Goal: Task Accomplishment & Management: Complete application form

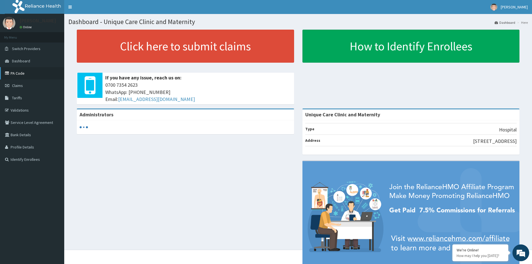
click at [21, 74] on link "PA Code" at bounding box center [32, 73] width 64 height 12
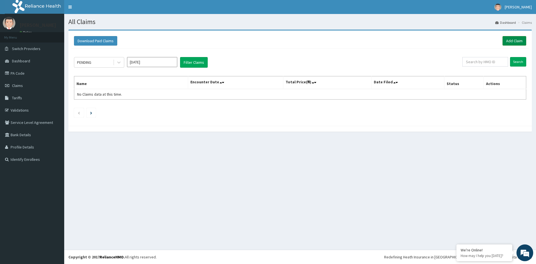
click at [515, 41] on link "Add Claim" at bounding box center [515, 40] width 24 height 9
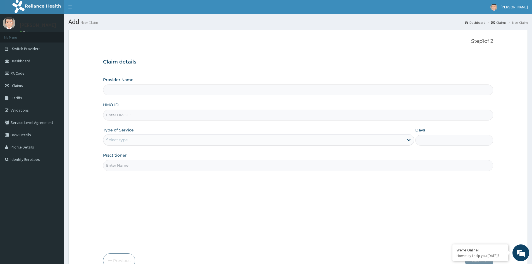
type input "Unique Care Clinic and Maternity"
click at [141, 114] on input "HMO ID" at bounding box center [298, 115] width 390 height 11
click at [242, 116] on input "HMO ID" at bounding box center [298, 115] width 390 height 11
paste input "MIE/10033/A"
type input "MIE/10033/A"
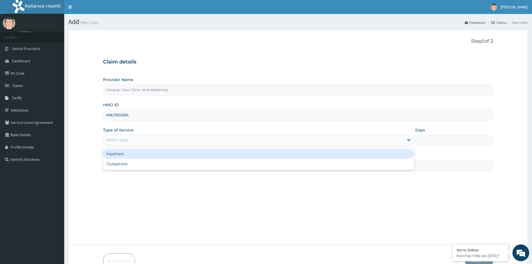
click at [172, 140] on div "Select type" at bounding box center [253, 139] width 301 height 9
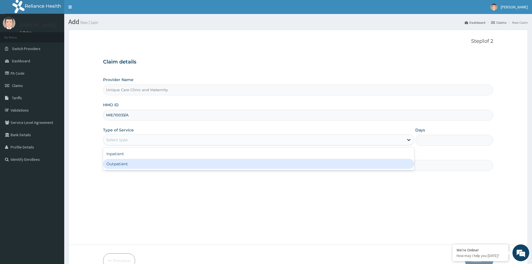
click at [129, 164] on div "Outpatient" at bounding box center [258, 164] width 311 height 10
type input "1"
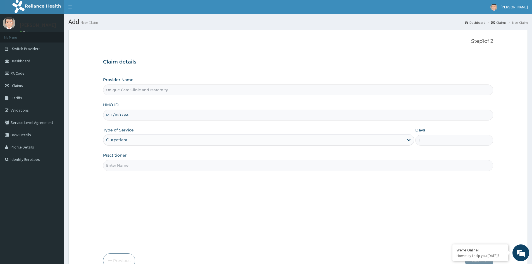
click at [129, 164] on input "Practitioner" at bounding box center [298, 165] width 390 height 11
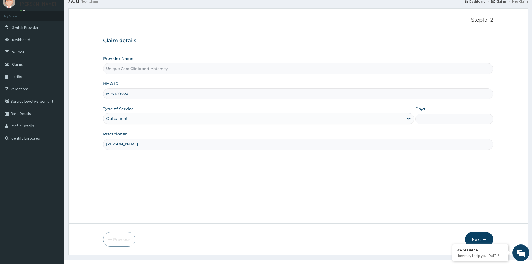
scroll to position [31, 0]
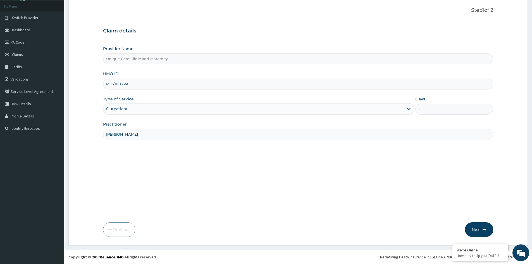
type input "DR QUDUS"
click at [222, 236] on div "Previous Next" at bounding box center [298, 229] width 390 height 15
click at [478, 229] on button "Next" at bounding box center [479, 229] width 28 height 15
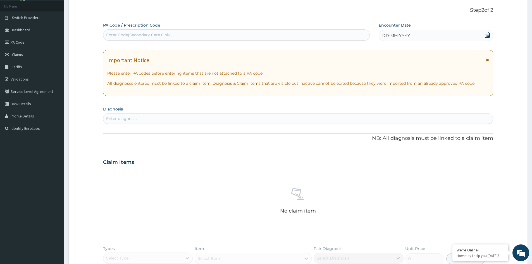
click at [488, 60] on icon at bounding box center [487, 60] width 3 height 4
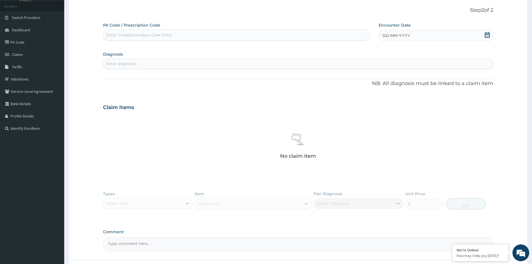
click at [326, 64] on div "Enter diagnosis" at bounding box center [298, 63] width 390 height 9
type input "ABDOMI"
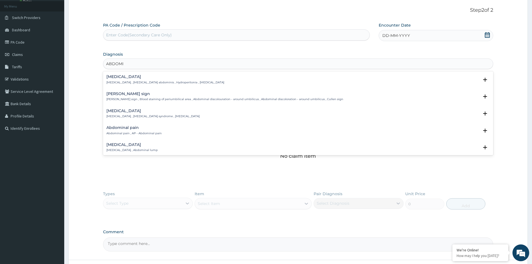
click at [152, 130] on div "Abdominal pain Abdominal pain , AP - Abdominal pain" at bounding box center [133, 130] width 55 height 10
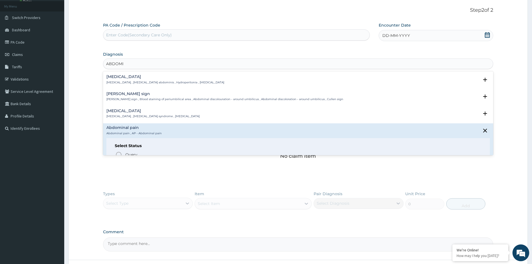
scroll to position [73, 0]
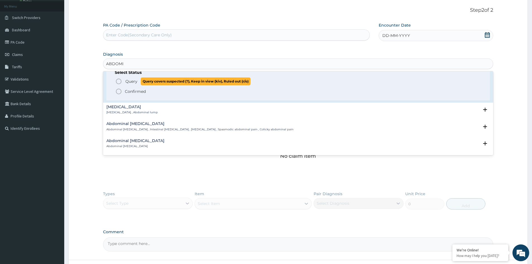
click at [119, 82] on icon "status option query" at bounding box center [118, 81] width 7 height 7
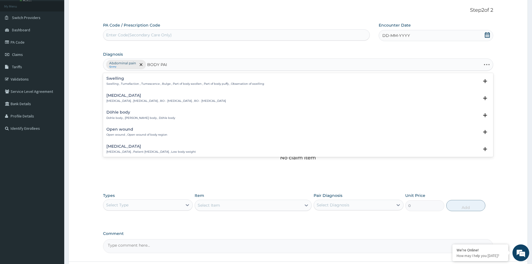
type input "BODY PAIN"
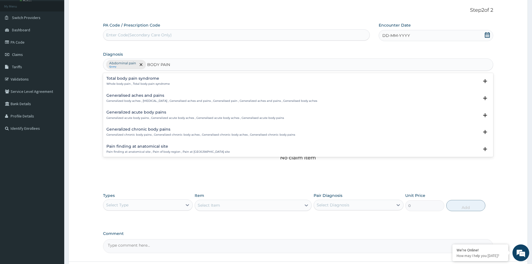
click at [146, 99] on div "Generalised aches and pains Generalized body aches , Generalized pain , General…" at bounding box center [211, 98] width 211 height 10
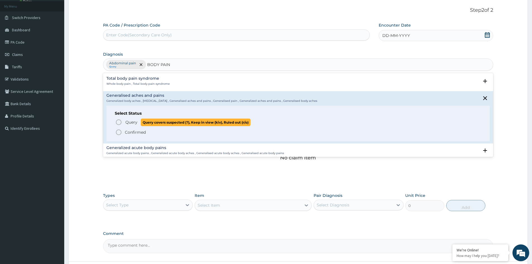
click at [129, 122] on span "Query" at bounding box center [131, 122] width 12 height 6
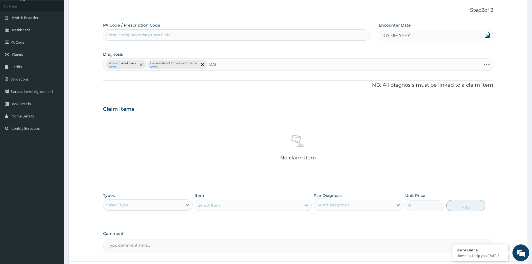
type input "MALA"
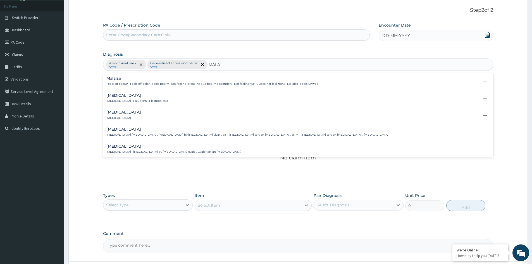
click at [135, 98] on div "Malaria Malaria , Paludism , Plasmodiosis" at bounding box center [136, 98] width 61 height 10
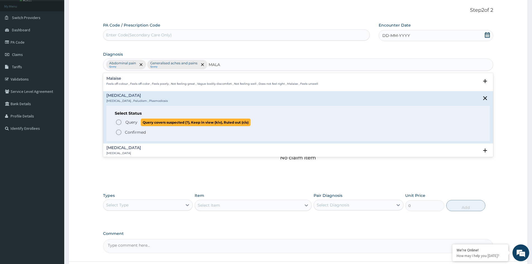
click at [126, 123] on span "Query" at bounding box center [131, 122] width 12 height 6
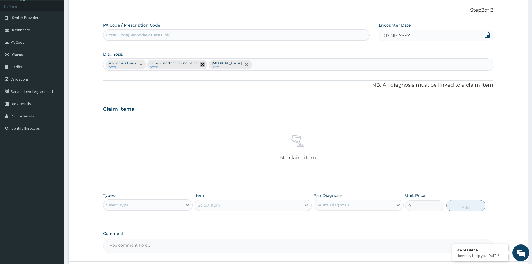
click at [204, 64] on icon "remove selection option" at bounding box center [202, 64] width 3 height 3
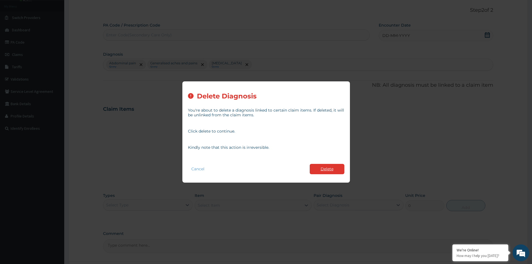
click at [324, 167] on button "Delete" at bounding box center [327, 169] width 35 height 10
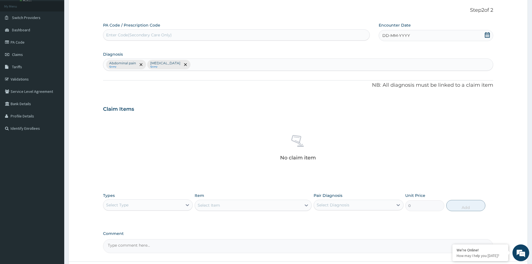
click at [198, 64] on div "Abdominal pain Query Malaria Query" at bounding box center [298, 65] width 390 height 12
type input "SEPS"
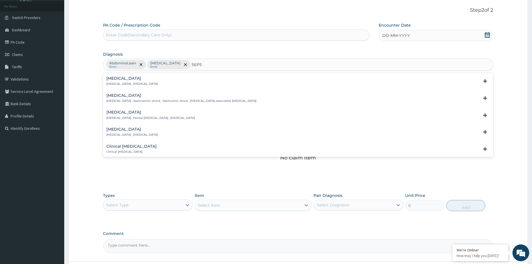
click at [144, 84] on div "Sepsis Systemic infection , Sepsis" at bounding box center [298, 81] width 384 height 10
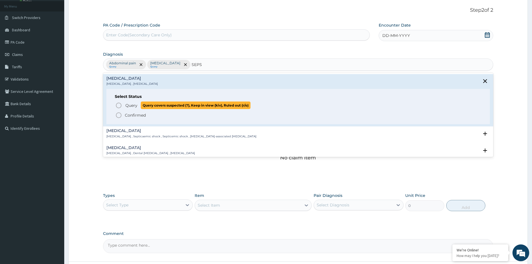
click at [130, 104] on span "Query" at bounding box center [131, 106] width 12 height 6
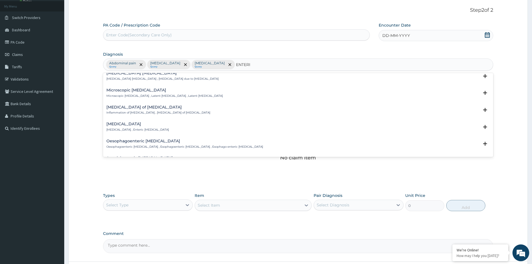
scroll to position [142, 0]
type input "ENTERI"
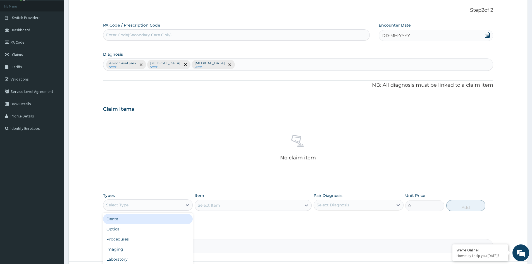
click at [135, 204] on div "Select Type" at bounding box center [142, 204] width 79 height 9
click at [130, 259] on div "Laboratory" at bounding box center [148, 259] width 90 height 10
click at [234, 67] on div "Abdominal pain Query Malaria Query Sepsis Query" at bounding box center [298, 65] width 390 height 12
type input "E"
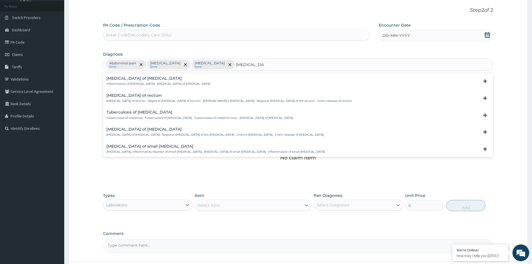
type input "ENTERITIS OF"
click at [160, 81] on div "Enteritis of intestine Inflammation of intestine , Enteritis of intestine" at bounding box center [158, 81] width 104 height 10
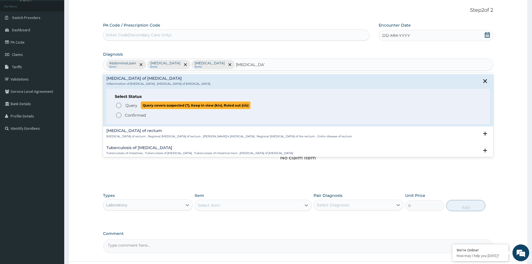
click at [129, 107] on span "Query" at bounding box center [131, 106] width 12 height 6
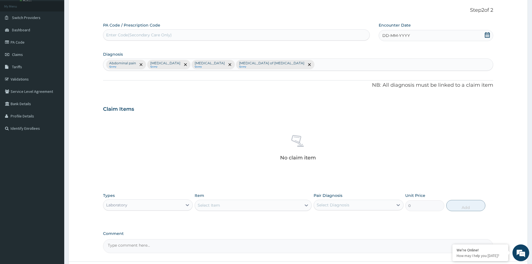
click at [239, 65] on p "[MEDICAL_DATA] of [MEDICAL_DATA]" at bounding box center [271, 63] width 65 height 4
type input "MALARIA"
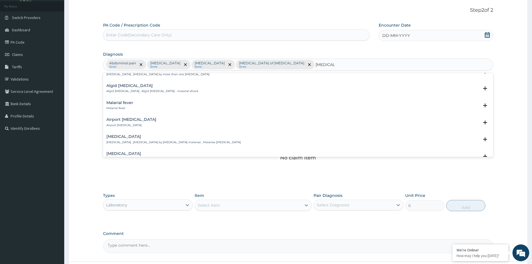
scroll to position [0, 0]
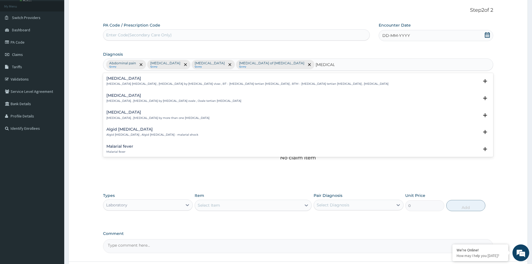
click at [157, 154] on div "Malarial fever Malarial fever Select Status Query Query covers suspected (?), K…" at bounding box center [298, 150] width 384 height 13
click at [137, 148] on div "Malarial fever Malarial fever" at bounding box center [298, 149] width 384 height 10
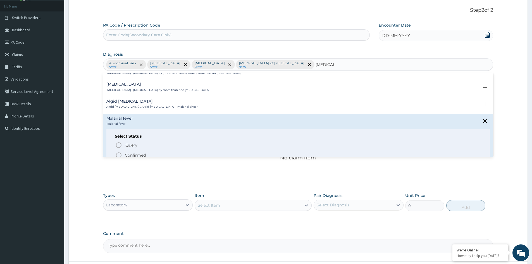
scroll to position [36, 0]
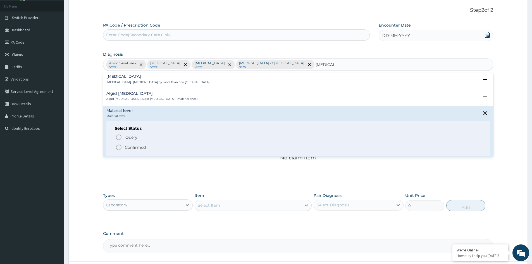
click at [132, 149] on p "Confirmed" at bounding box center [135, 147] width 21 height 6
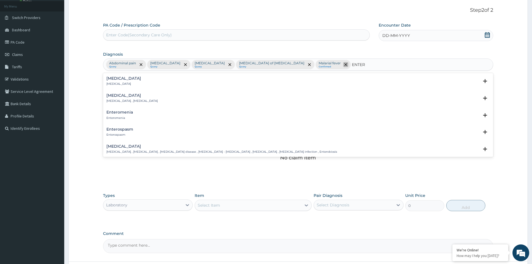
click at [344, 65] on icon "remove selection option" at bounding box center [345, 64] width 3 height 3
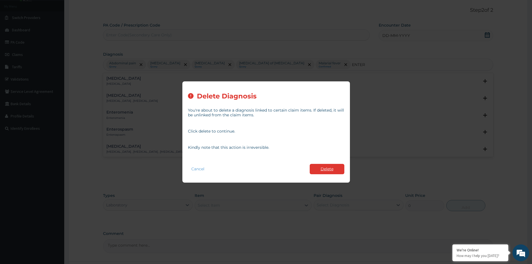
type input "ENTER"
click at [334, 169] on button "Delete" at bounding box center [327, 169] width 35 height 10
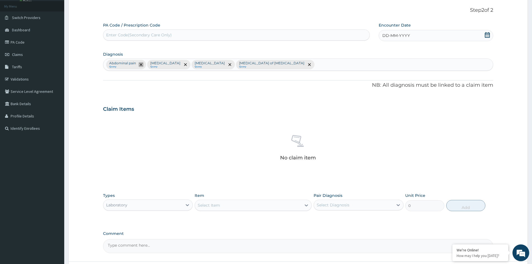
click at [141, 62] on span "remove selection option" at bounding box center [141, 64] width 5 height 5
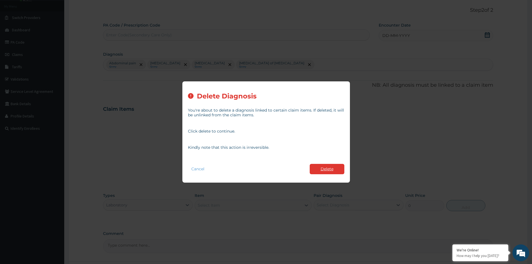
click at [330, 173] on button "Delete" at bounding box center [327, 169] width 35 height 10
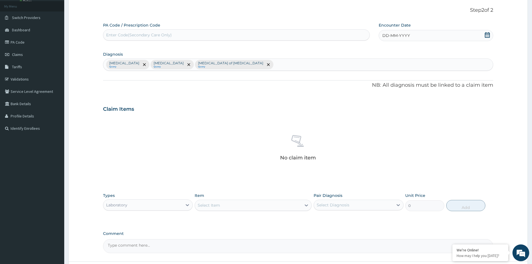
scroll to position [79, 0]
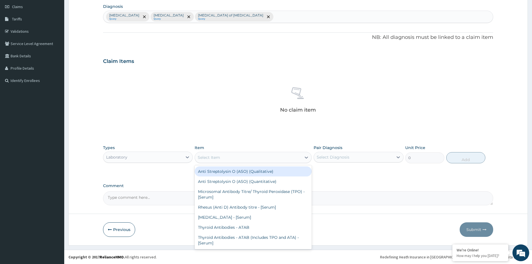
click at [221, 159] on div "Select Item" at bounding box center [248, 157] width 106 height 9
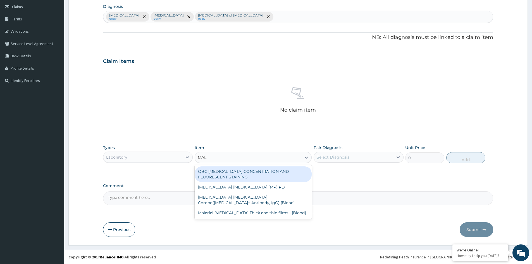
type input "MALA"
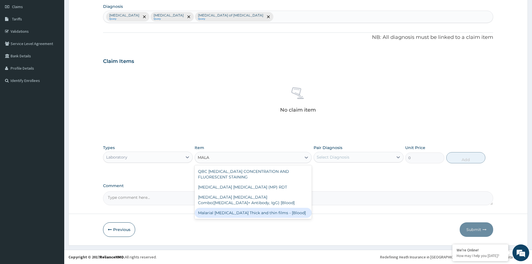
click at [270, 215] on div "Malarial [MEDICAL_DATA] Thick and thin films - [Blood]" at bounding box center [253, 213] width 117 height 10
type input "1725"
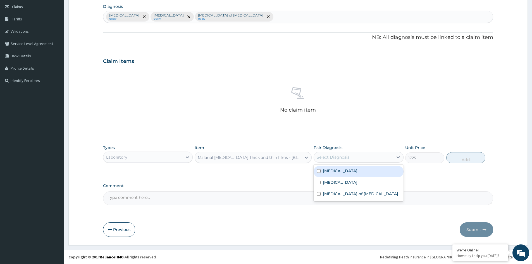
click at [345, 155] on div "Select Diagnosis" at bounding box center [333, 157] width 33 height 6
click at [324, 173] on div "[MEDICAL_DATA]" at bounding box center [359, 171] width 90 height 11
checkbox input "true"
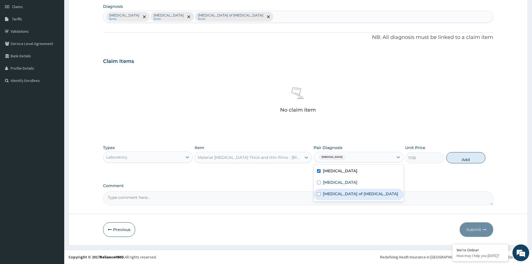
click at [327, 189] on div "[MEDICAL_DATA] of [MEDICAL_DATA]" at bounding box center [359, 194] width 90 height 11
checkbox input "true"
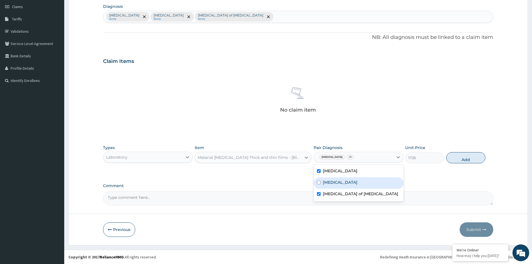
click at [329, 185] on label "[MEDICAL_DATA]" at bounding box center [340, 182] width 35 height 6
checkbox input "true"
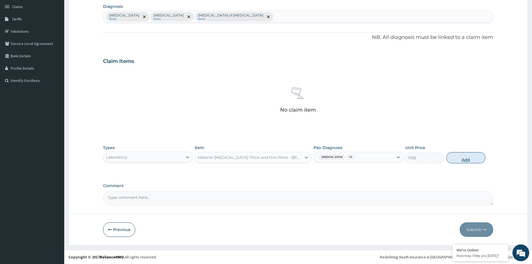
click at [462, 158] on button "Add" at bounding box center [465, 157] width 39 height 11
type input "0"
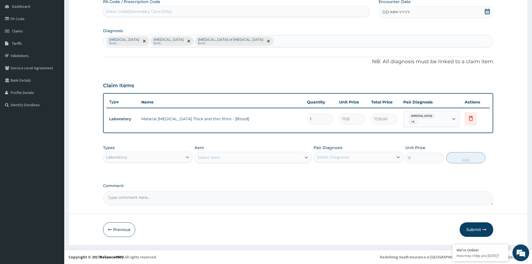
scroll to position [52, 0]
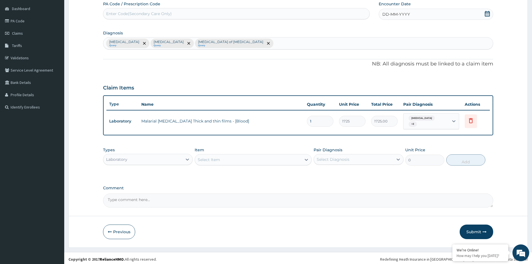
click at [234, 163] on div "Types Laboratory Item Select Item Pair Diagnosis Select Diagnosis Unit Price 0 …" at bounding box center [298, 156] width 390 height 24
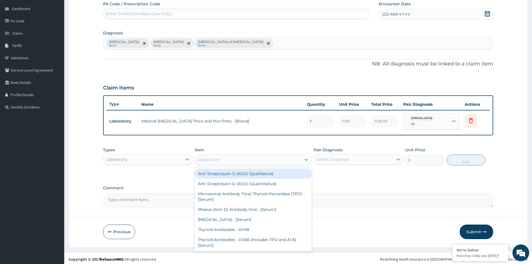
click at [234, 159] on div "Select Item" at bounding box center [248, 159] width 106 height 9
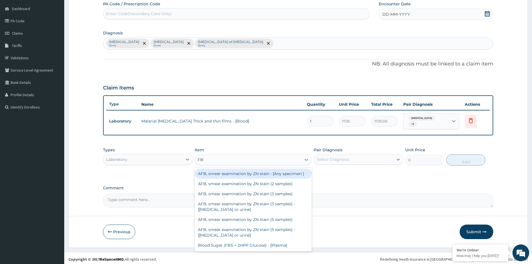
type input "FBC"
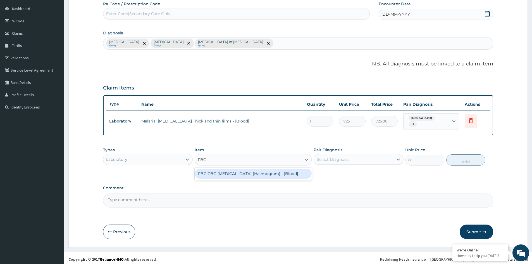
click at [246, 171] on div "FBC CBC-[MEDICAL_DATA] (Haemogram) - [Blood]" at bounding box center [253, 173] width 117 height 10
type input "4600"
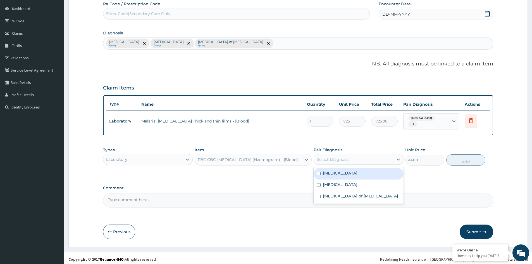
click at [345, 156] on div "Select Diagnosis" at bounding box center [333, 159] width 33 height 6
click at [337, 170] on label "[MEDICAL_DATA]" at bounding box center [340, 173] width 35 height 6
checkbox input "true"
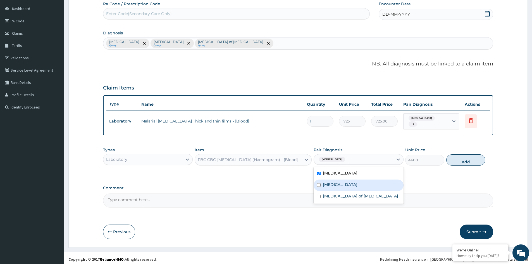
click at [332, 184] on label "[MEDICAL_DATA]" at bounding box center [340, 185] width 35 height 6
checkbox input "true"
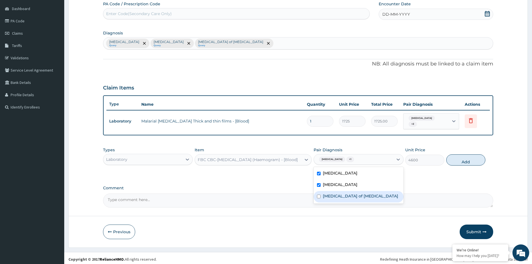
click at [336, 193] on label "[MEDICAL_DATA] of [MEDICAL_DATA]" at bounding box center [360, 196] width 75 height 6
checkbox input "true"
click at [467, 159] on button "Add" at bounding box center [465, 159] width 39 height 11
type input "0"
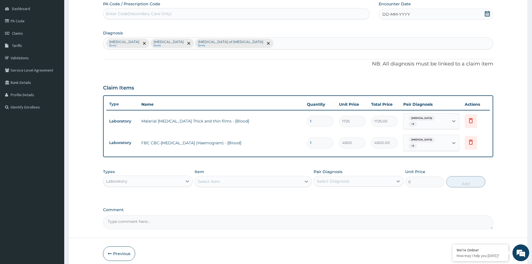
scroll to position [72, 0]
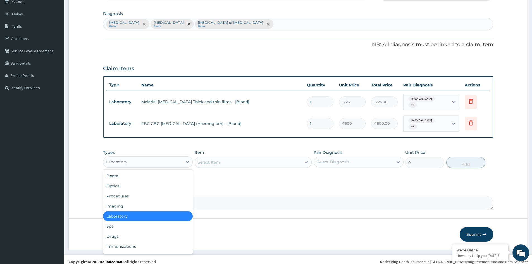
click at [166, 158] on div "Laboratory" at bounding box center [142, 161] width 79 height 9
click at [153, 231] on div "Drugs" at bounding box center [148, 236] width 90 height 10
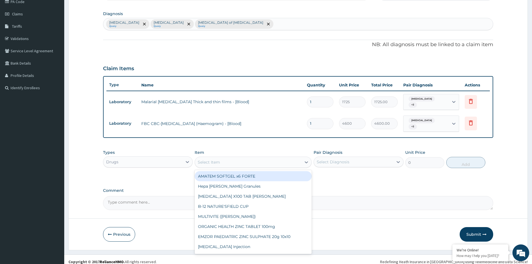
click at [218, 159] on div "Select Item" at bounding box center [209, 162] width 22 height 6
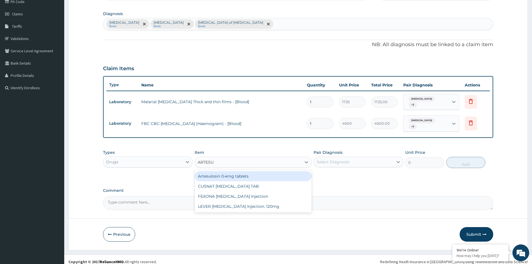
type input "ARTESUN"
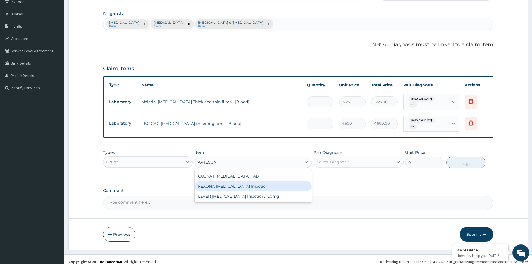
click at [237, 181] on div "FEXONA [MEDICAL_DATA] Injection" at bounding box center [253, 186] width 117 height 10
type input "1644.5"
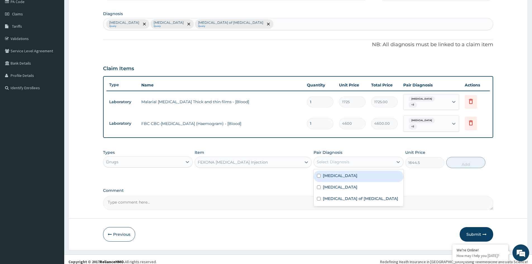
click at [364, 159] on div "Select Diagnosis" at bounding box center [353, 161] width 79 height 9
click at [347, 170] on div "[MEDICAL_DATA]" at bounding box center [359, 175] width 90 height 11
checkbox input "true"
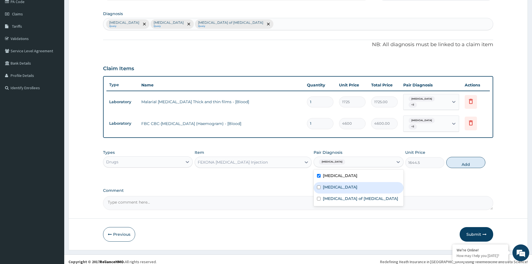
click at [332, 184] on label "[MEDICAL_DATA]" at bounding box center [340, 187] width 35 height 6
checkbox input "true"
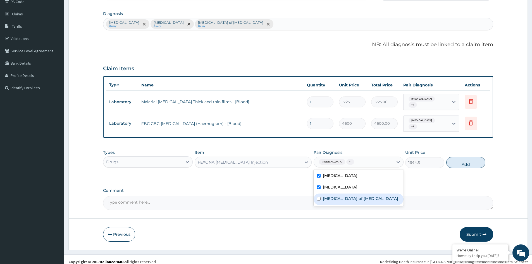
click at [329, 196] on label "[MEDICAL_DATA] of [MEDICAL_DATA]" at bounding box center [360, 199] width 75 height 6
checkbox input "true"
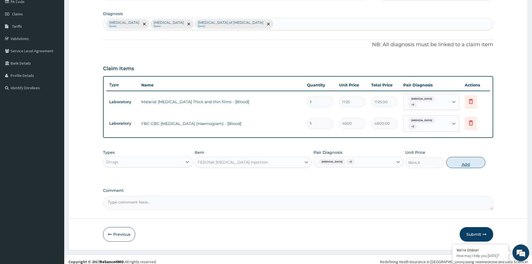
click at [464, 158] on button "Add" at bounding box center [465, 162] width 39 height 11
type input "0"
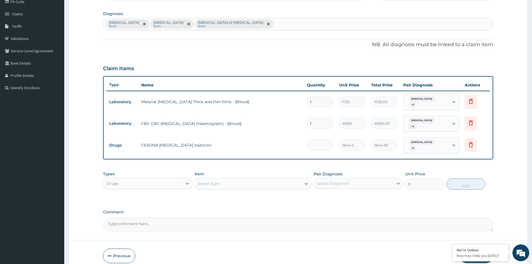
type input "0.00"
type input "3"
type input "4933.50"
type input "3"
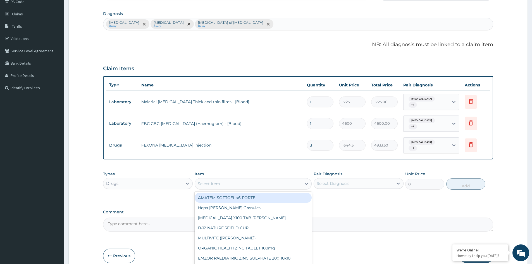
click at [221, 179] on div "Select Item" at bounding box center [248, 183] width 106 height 9
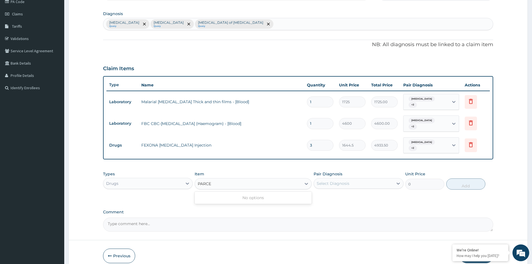
type input "PARACE"
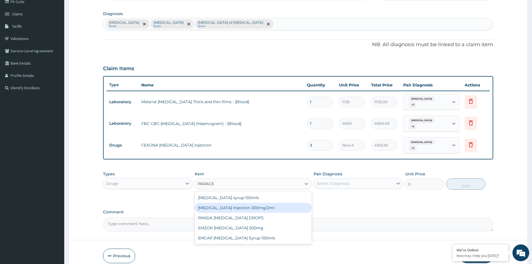
click at [244, 203] on div "[MEDICAL_DATA] Injection 300mg/2ml" at bounding box center [253, 208] width 117 height 10
type input "278.3"
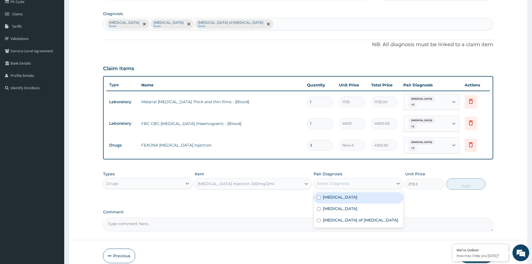
click at [351, 179] on div "Select Diagnosis" at bounding box center [353, 183] width 79 height 9
click at [335, 194] on label "[MEDICAL_DATA]" at bounding box center [340, 197] width 35 height 6
checkbox input "true"
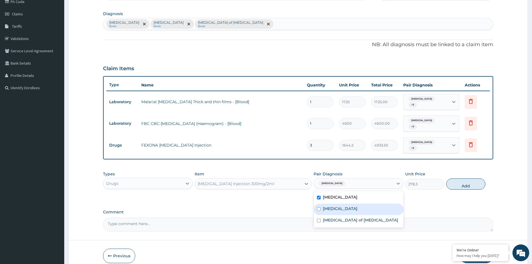
click at [332, 206] on label "[MEDICAL_DATA]" at bounding box center [340, 209] width 35 height 6
checkbox input "true"
click at [334, 215] on div "[MEDICAL_DATA] of [MEDICAL_DATA]" at bounding box center [359, 220] width 90 height 11
checkbox input "true"
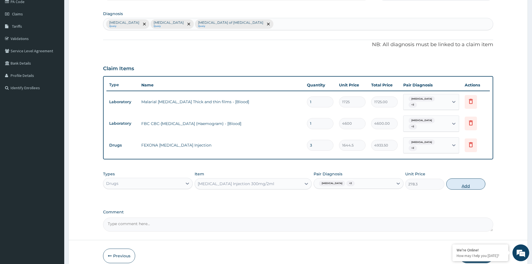
click at [467, 178] on button "Add" at bounding box center [465, 183] width 39 height 11
type input "0"
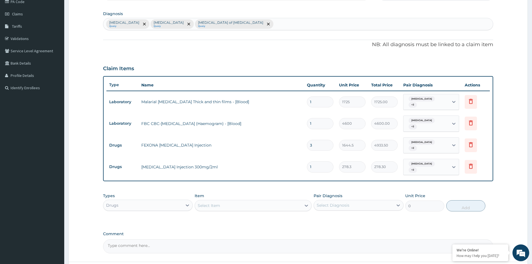
type input "0.00"
type input "2"
type input "556.60"
type input "0.00"
type input "6"
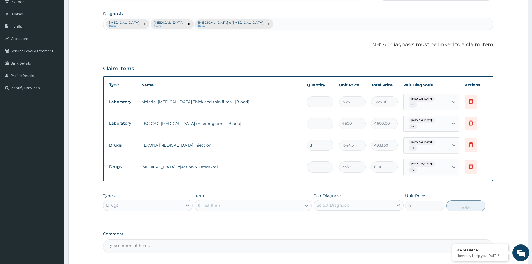
type input "1669.80"
type input "6"
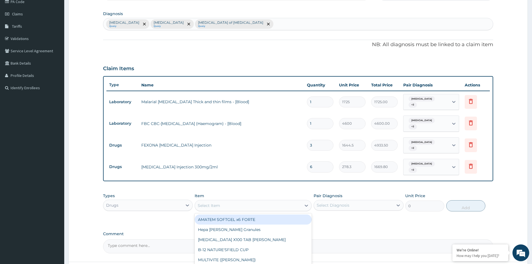
click at [218, 201] on div "Select Item" at bounding box center [248, 205] width 106 height 9
type input "F"
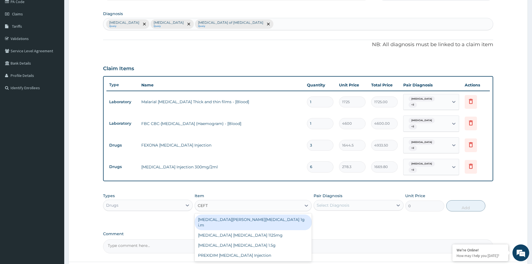
type input "CEFTR"
click at [253, 214] on div "ROCEPHIN CEFTRIAXONE 1g i.m" at bounding box center [253, 222] width 117 height 16
type input "8855"
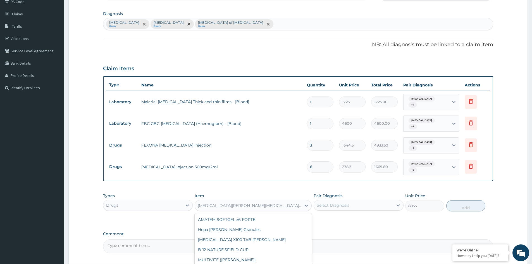
click at [229, 201] on div "ROCEPHIN CEFTRIAXONE 1g i.m" at bounding box center [248, 205] width 106 height 9
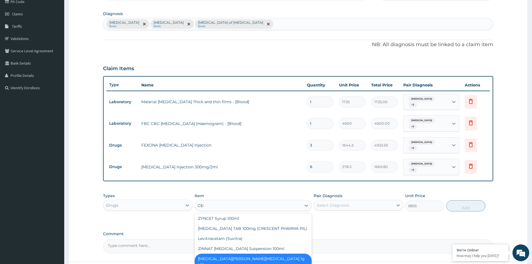
scroll to position [0, 0]
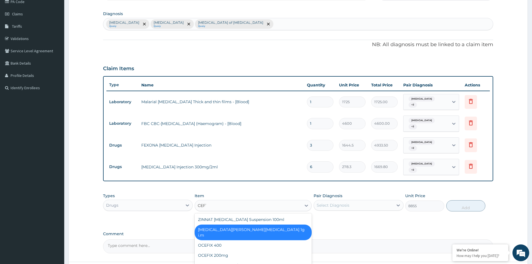
type input "CEFTR"
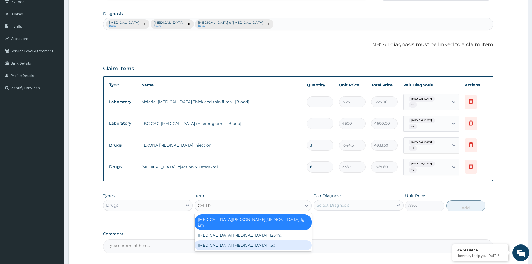
click at [248, 240] on div "[MEDICAL_DATA] [MEDICAL_DATA] 1.5g" at bounding box center [253, 245] width 117 height 10
type input "1518"
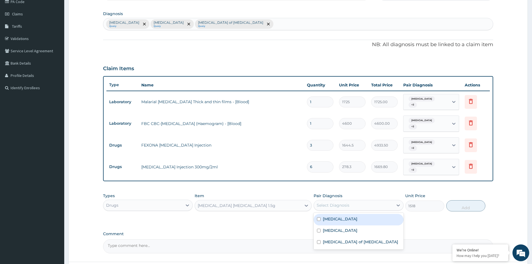
click at [344, 201] on div "Select Diagnosis" at bounding box center [353, 205] width 79 height 9
click at [334, 216] on label "[MEDICAL_DATA]" at bounding box center [340, 219] width 35 height 6
checkbox input "true"
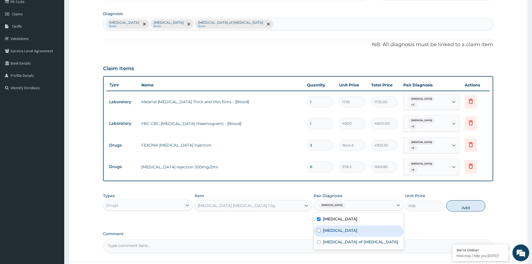
click at [329, 227] on label "[MEDICAL_DATA]" at bounding box center [340, 230] width 35 height 6
checkbox input "true"
click at [330, 239] on label "[MEDICAL_DATA] of [MEDICAL_DATA]" at bounding box center [360, 242] width 75 height 6
checkbox input "true"
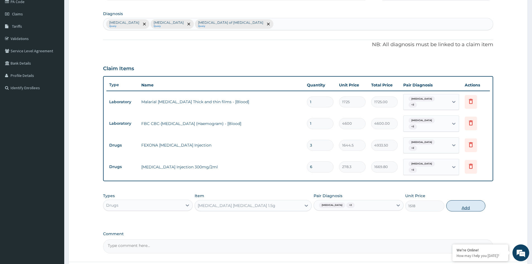
click at [466, 200] on button "Add" at bounding box center [465, 205] width 39 height 11
type input "0"
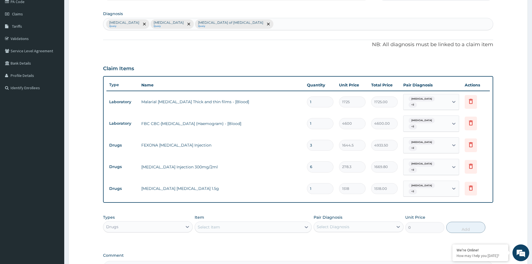
type input "0.00"
type input "3"
type input "4554.00"
type input "3"
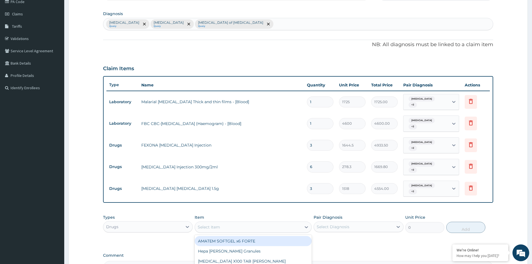
click at [238, 222] on div "Select Item" at bounding box center [248, 226] width 106 height 9
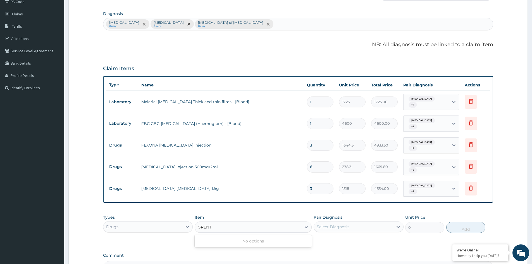
type input "GENT"
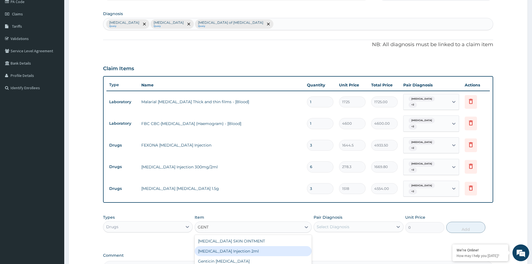
click at [257, 246] on div "[MEDICAL_DATA] Injection 2ml" at bounding box center [253, 251] width 117 height 10
type input "354.2"
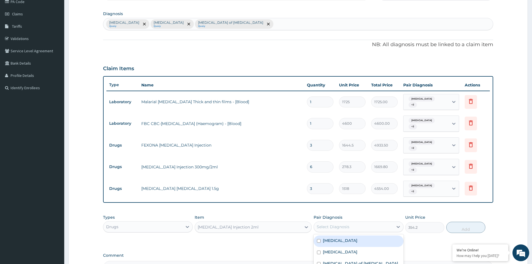
click at [342, 224] on div "Select Diagnosis" at bounding box center [333, 227] width 33 height 6
click at [329, 237] on label "[MEDICAL_DATA]" at bounding box center [340, 240] width 35 height 6
checkbox input "true"
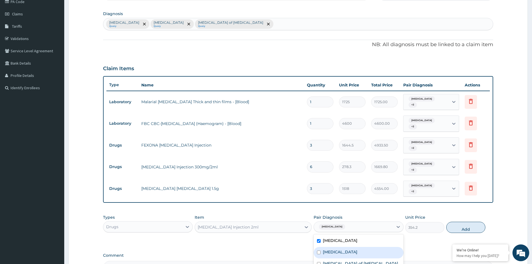
drag, startPoint x: 329, startPoint y: 242, endPoint x: 332, endPoint y: 248, distance: 7.3
click at [332, 248] on div "Malaria Sepsis Enteritis of intestine" at bounding box center [359, 252] width 90 height 37
click at [332, 260] on label "[MEDICAL_DATA] of [MEDICAL_DATA]" at bounding box center [360, 263] width 75 height 6
checkbox input "true"
click at [468, 222] on button "Add" at bounding box center [465, 227] width 39 height 11
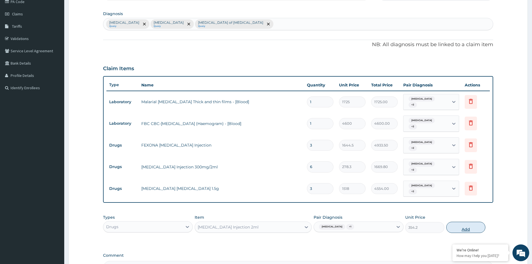
type input "0"
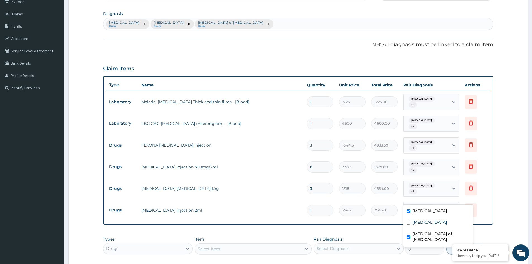
click at [455, 207] on icon at bounding box center [454, 210] width 6 height 6
click at [430, 220] on div "[MEDICAL_DATA]" at bounding box center [438, 222] width 70 height 11
checkbox input "true"
click at [315, 204] on input "1" at bounding box center [320, 209] width 27 height 11
type input "0.00"
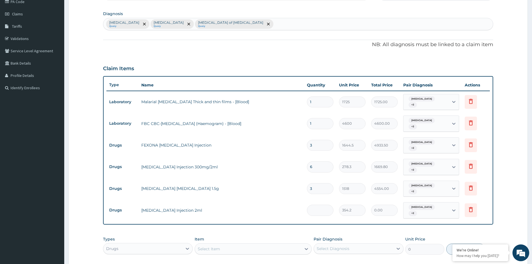
type input "3"
type input "1062.60"
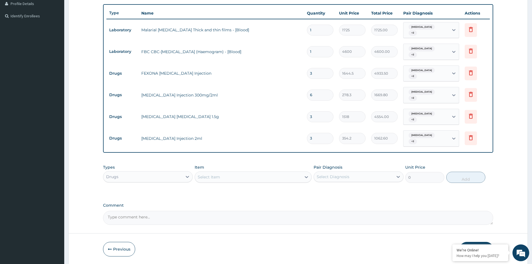
type input "3"
click at [159, 172] on div "Drugs" at bounding box center [142, 176] width 79 height 9
click at [232, 171] on div "Types Drugs Item Select Item Pair Diagnosis Select Diagnosis Unit Price 0 Add" at bounding box center [298, 177] width 390 height 32
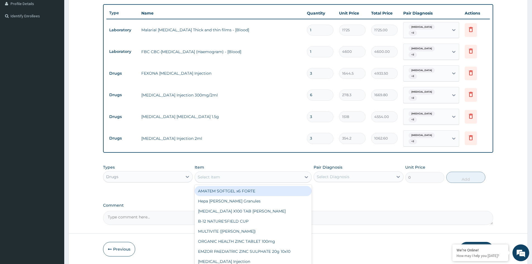
click at [232, 172] on div "Select Item" at bounding box center [248, 176] width 106 height 9
type input "METR"
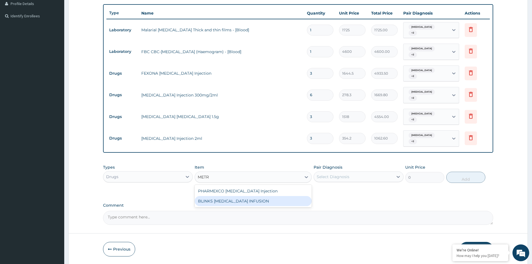
click at [249, 196] on div "BLINKS [MEDICAL_DATA] INFUSION" at bounding box center [253, 201] width 117 height 10
type input "759"
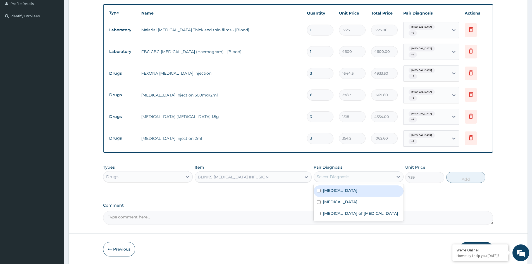
click at [333, 172] on div "Select Diagnosis" at bounding box center [353, 176] width 79 height 9
click at [332, 187] on label "[MEDICAL_DATA]" at bounding box center [340, 190] width 35 height 6
checkbox input "true"
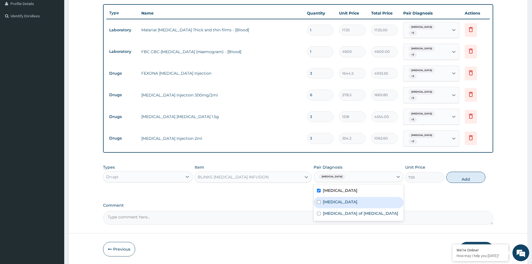
click at [329, 199] on label "[MEDICAL_DATA]" at bounding box center [340, 202] width 35 height 6
checkbox input "true"
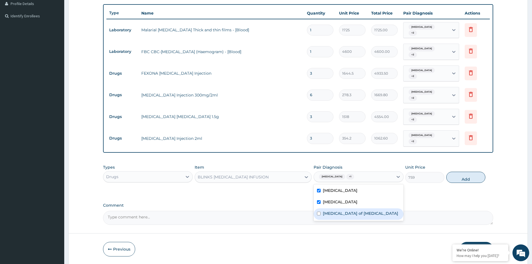
click at [336, 208] on div "[MEDICAL_DATA] of [MEDICAL_DATA]" at bounding box center [359, 213] width 90 height 11
checkbox input "true"
click at [465, 172] on button "Add" at bounding box center [465, 177] width 39 height 11
type input "0"
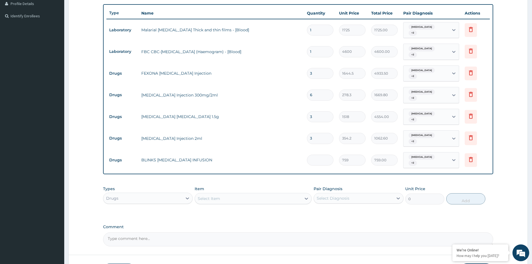
type input "0.00"
type input "3"
type input "2277.00"
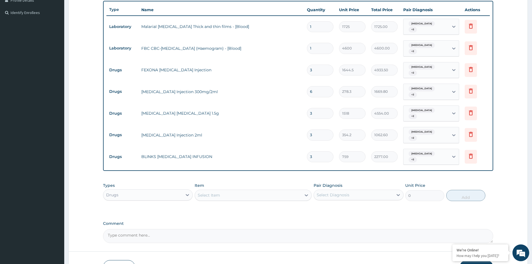
scroll to position [168, 0]
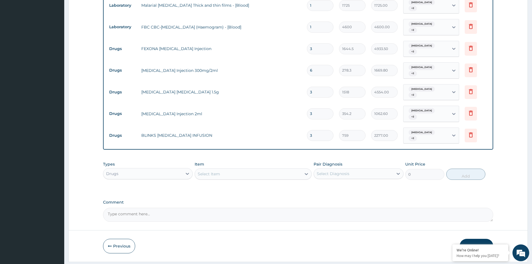
type input "3"
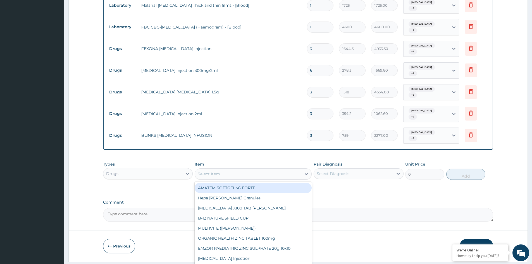
click at [225, 169] on div "Select Item" at bounding box center [248, 173] width 106 height 9
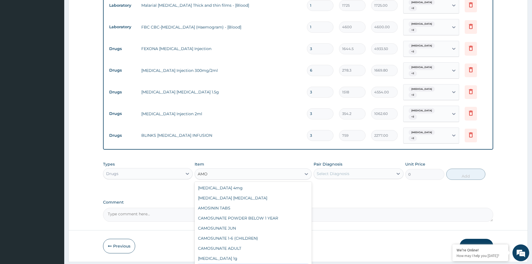
type input "AMOK"
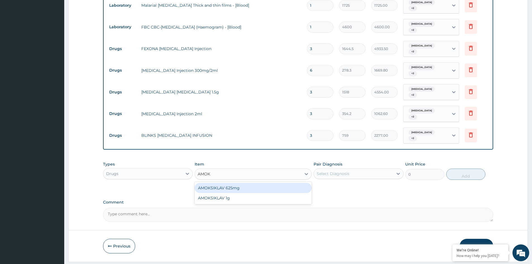
click at [248, 183] on div "AMOKSIKLAV 625mg" at bounding box center [253, 188] width 117 height 10
type input "695.75"
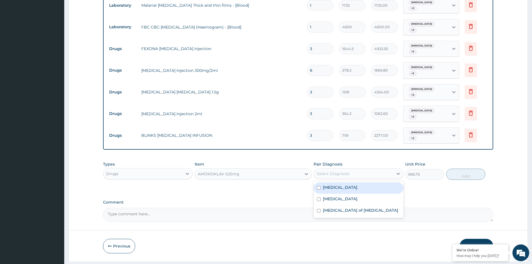
click at [341, 171] on div "Select Diagnosis" at bounding box center [333, 174] width 33 height 6
click at [337, 184] on label "[MEDICAL_DATA]" at bounding box center [340, 187] width 35 height 6
checkbox input "true"
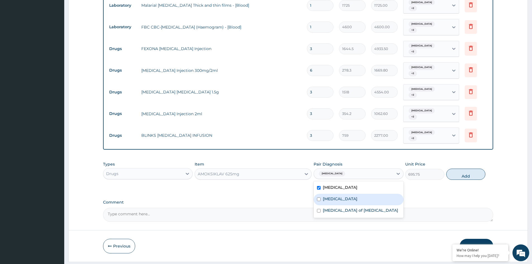
click at [330, 196] on label "[MEDICAL_DATA]" at bounding box center [340, 199] width 35 height 6
checkbox input "true"
click at [336, 207] on label "[MEDICAL_DATA] of [MEDICAL_DATA]" at bounding box center [360, 210] width 75 height 6
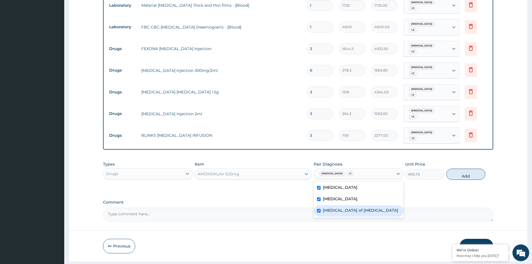
checkbox input "true"
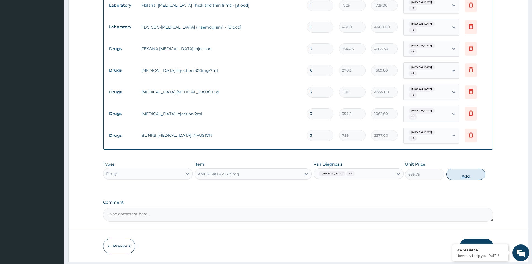
click at [458, 168] on button "Add" at bounding box center [465, 173] width 39 height 11
type input "0"
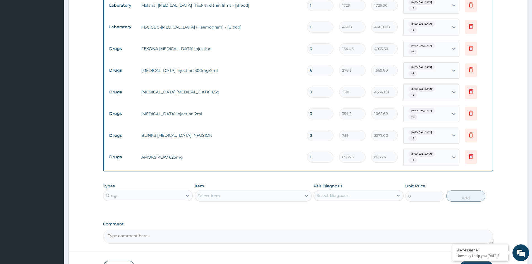
type input "14"
type input "9740.50"
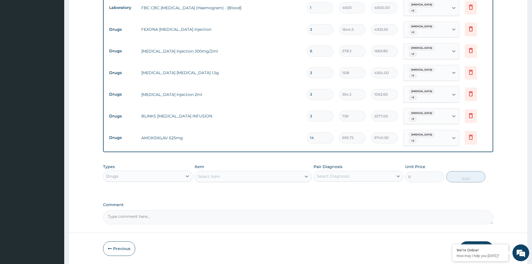
type input "14"
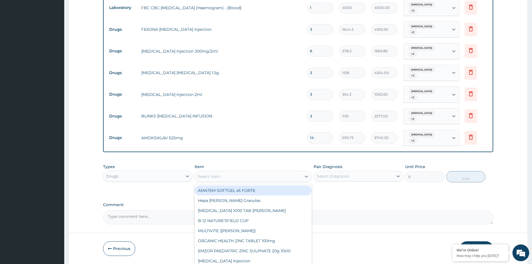
click at [239, 172] on div "Select Item" at bounding box center [248, 176] width 106 height 9
type input "FLA"
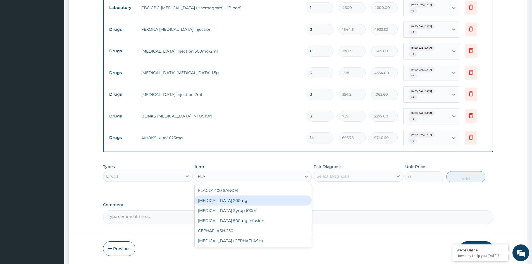
click at [247, 195] on div "[MEDICAL_DATA] 200mg" at bounding box center [253, 200] width 117 height 10
type input "50.6"
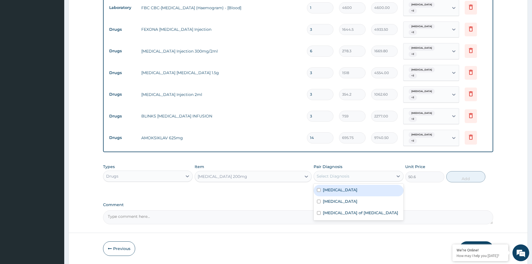
click at [343, 173] on div "Select Diagnosis" at bounding box center [333, 176] width 33 height 6
click at [343, 185] on div "[MEDICAL_DATA]" at bounding box center [359, 190] width 90 height 11
checkbox input "true"
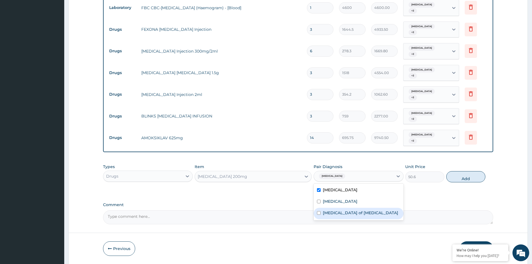
click at [331, 208] on div "[MEDICAL_DATA] of [MEDICAL_DATA]" at bounding box center [359, 213] width 90 height 11
checkbox input "true"
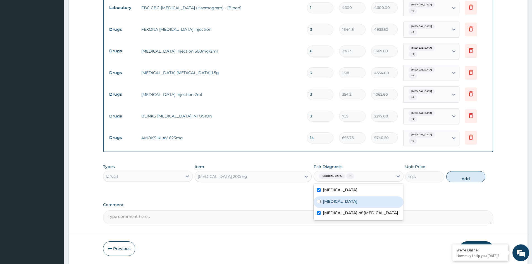
click at [331, 198] on label "[MEDICAL_DATA]" at bounding box center [340, 201] width 35 height 6
checkbox input "true"
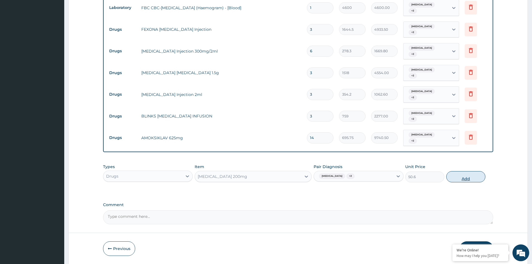
click at [460, 171] on button "Add" at bounding box center [465, 176] width 39 height 11
type input "0"
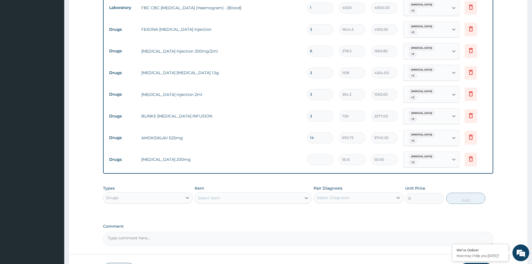
type input "0.00"
type input "3"
type input "151.80"
type input "30"
type input "1518.00"
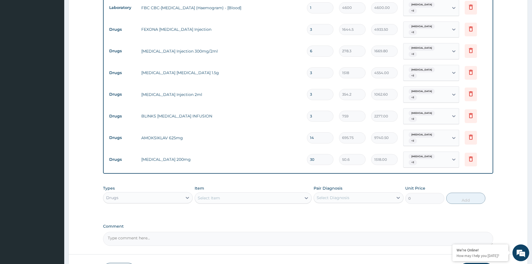
type input "30"
click at [151, 193] on div "Drugs" at bounding box center [142, 197] width 79 height 9
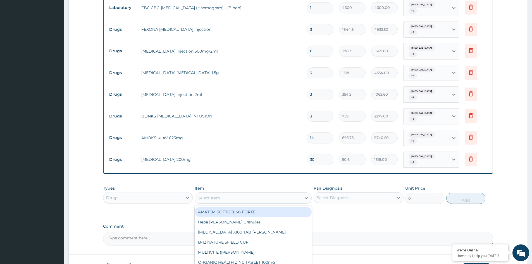
click at [231, 193] on div "Select Item" at bounding box center [248, 197] width 106 height 9
type input "PARACE"
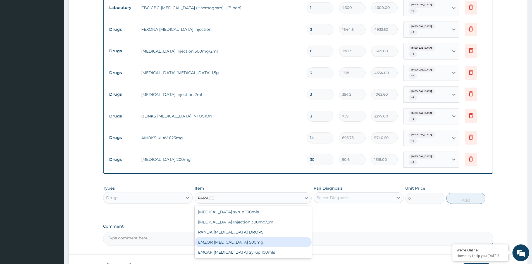
click at [264, 237] on div "EMZOR [MEDICAL_DATA] 500mg" at bounding box center [253, 242] width 117 height 10
type input "25.3"
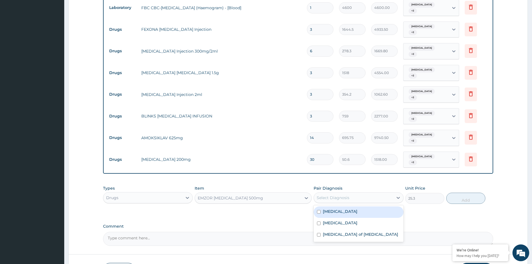
click at [343, 195] on div "Select Diagnosis" at bounding box center [333, 198] width 33 height 6
click at [333, 206] on div "[MEDICAL_DATA]" at bounding box center [359, 211] width 90 height 11
checkbox input "true"
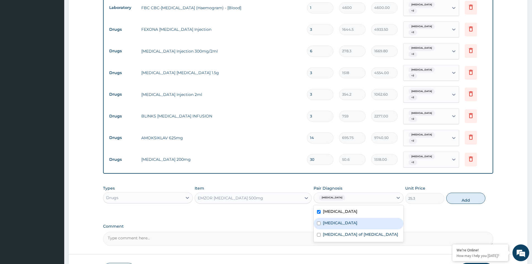
click at [325, 220] on label "[MEDICAL_DATA]" at bounding box center [340, 223] width 35 height 6
checkbox input "true"
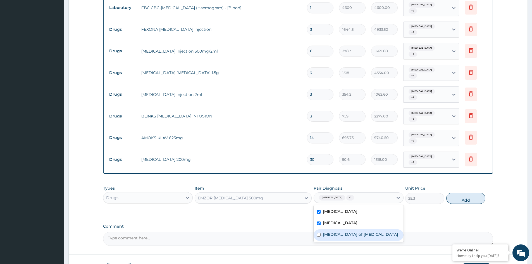
click at [336, 231] on label "[MEDICAL_DATA] of [MEDICAL_DATA]" at bounding box center [360, 234] width 75 height 6
checkbox input "true"
click at [467, 192] on button "Add" at bounding box center [465, 197] width 39 height 11
type input "0"
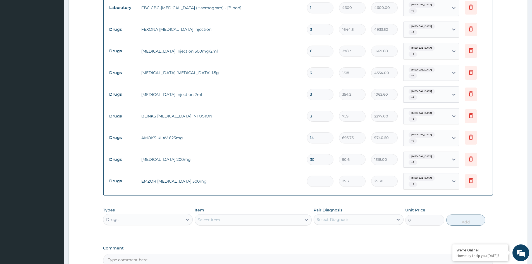
type input "0.00"
type input "3"
type input "75.90"
type input "30"
type input "759.00"
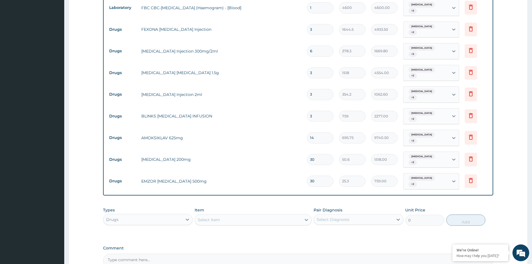
scroll to position [226, 0]
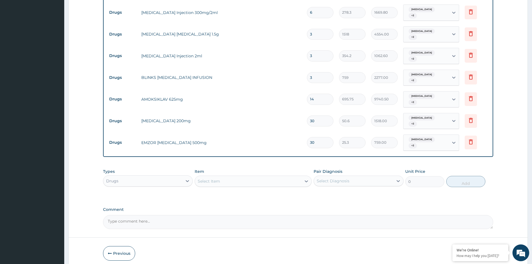
type input "30"
click at [475, 246] on button "Submit" at bounding box center [477, 253] width 34 height 15
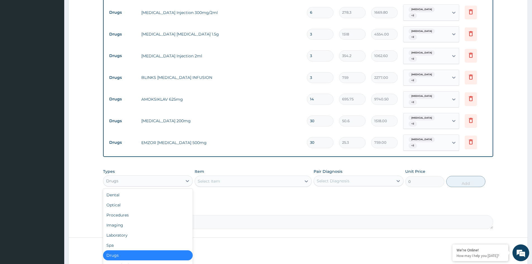
click at [175, 176] on div "Drugs" at bounding box center [142, 180] width 79 height 9
click at [165, 210] on div "Procedures" at bounding box center [148, 215] width 90 height 10
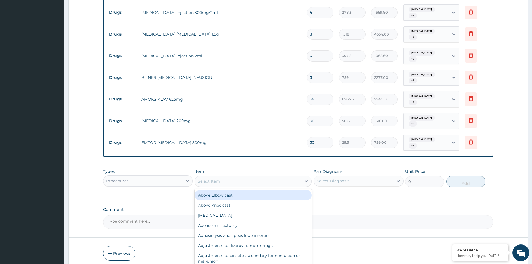
click at [244, 175] on div "Select Item" at bounding box center [253, 180] width 117 height 11
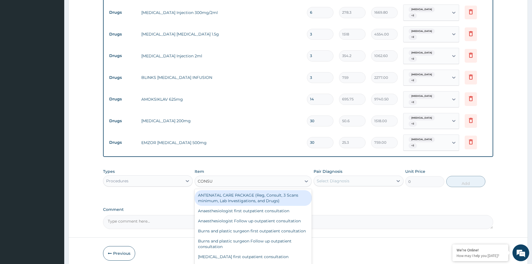
type input "CONSUL"
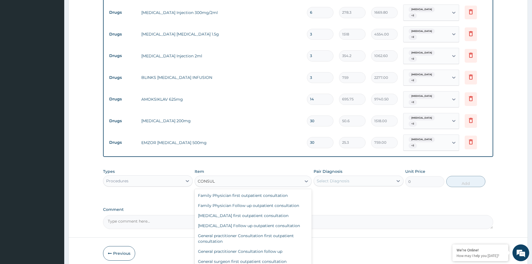
scroll to position [189, 0]
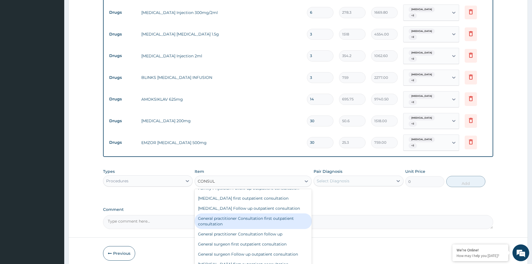
click at [273, 213] on div "General practitioner Consultation first outpatient consultation" at bounding box center [253, 221] width 117 height 16
type input "3795"
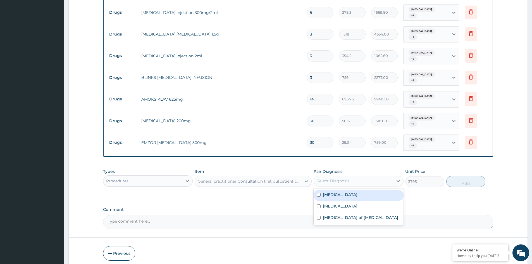
click at [345, 178] on div "Select Diagnosis" at bounding box center [333, 181] width 33 height 6
click at [330, 189] on div "[MEDICAL_DATA]" at bounding box center [359, 194] width 90 height 11
checkbox input "true"
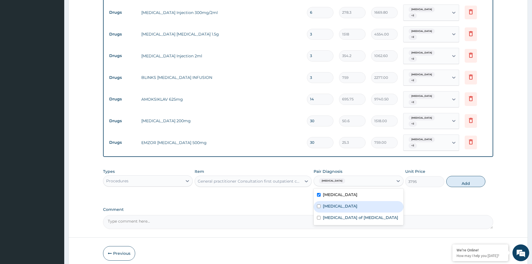
click at [327, 203] on label "[MEDICAL_DATA]" at bounding box center [340, 206] width 35 height 6
checkbox input "true"
click at [336, 215] on label "[MEDICAL_DATA] of [MEDICAL_DATA]" at bounding box center [360, 218] width 75 height 6
checkbox input "true"
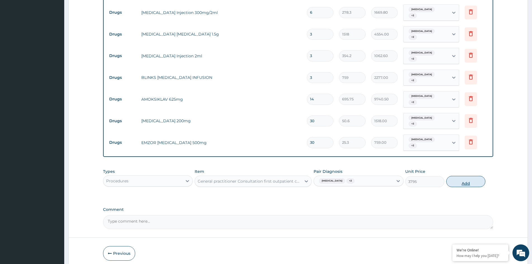
click at [463, 176] on button "Add" at bounding box center [465, 181] width 39 height 11
type input "0"
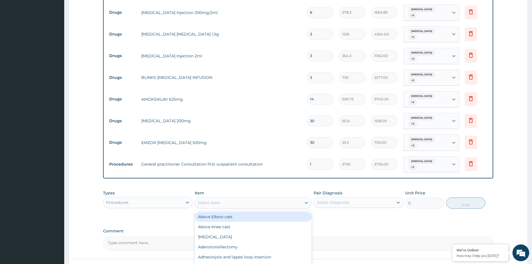
click at [241, 198] on div "Select Item" at bounding box center [248, 202] width 106 height 9
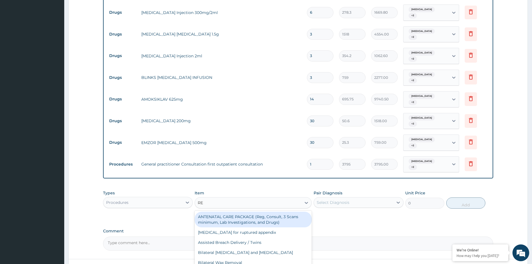
type input "REG"
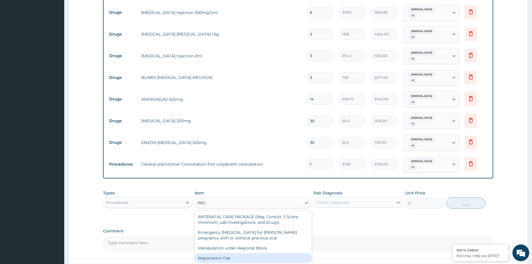
click at [243, 253] on div "Registration Fee" at bounding box center [253, 258] width 117 height 10
type input "2300"
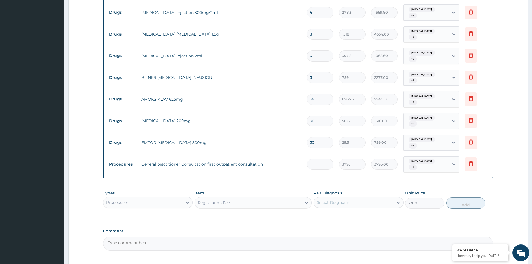
click at [351, 198] on div "Select Diagnosis" at bounding box center [353, 202] width 79 height 9
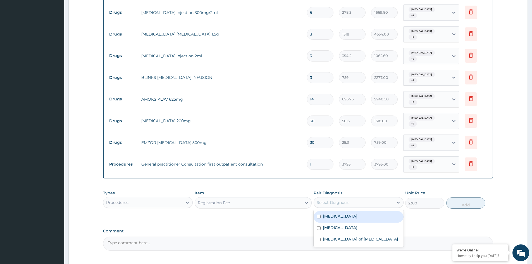
click at [334, 213] on label "[MEDICAL_DATA]" at bounding box center [340, 216] width 35 height 6
checkbox input "true"
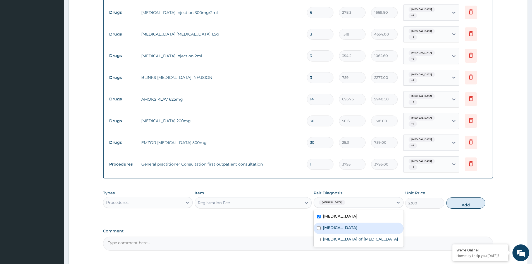
click at [329, 225] on label "[MEDICAL_DATA]" at bounding box center [340, 228] width 35 height 6
checkbox input "true"
click at [332, 234] on div "[MEDICAL_DATA] of [MEDICAL_DATA]" at bounding box center [359, 239] width 90 height 11
checkbox input "true"
click at [468, 197] on button "Add" at bounding box center [465, 202] width 39 height 11
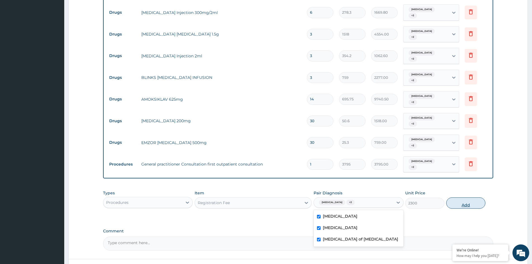
type input "0"
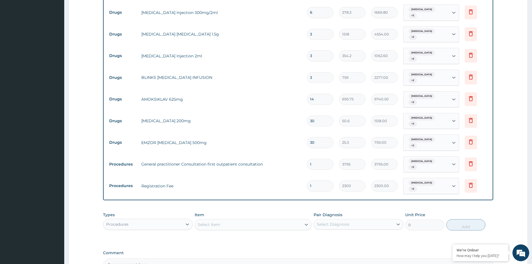
scroll to position [264, 0]
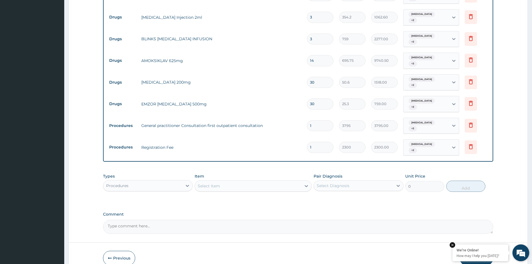
click at [453, 245] on em at bounding box center [453, 245] width 6 height 6
click at [475, 251] on button "Submit" at bounding box center [477, 258] width 34 height 15
click at [473, 251] on button "Submit" at bounding box center [477, 258] width 34 height 15
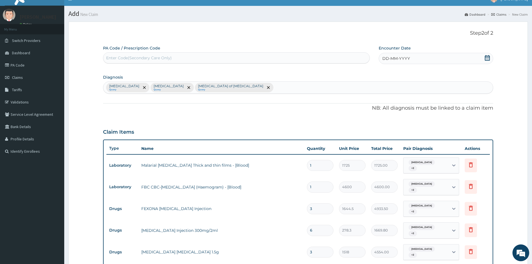
scroll to position [0, 0]
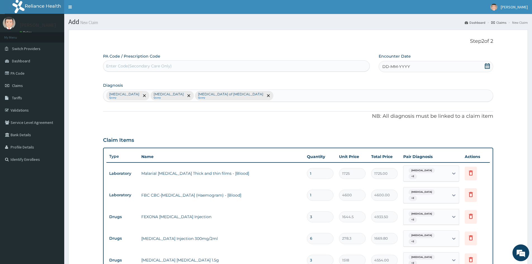
click at [385, 67] on span "DD-MM-YYYY" at bounding box center [396, 67] width 28 height 6
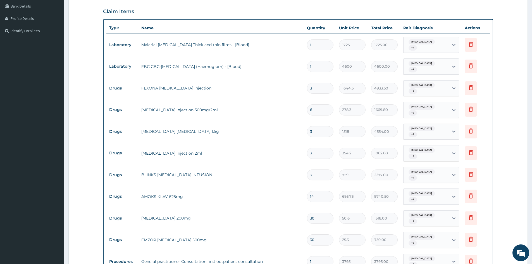
scroll to position [264, 0]
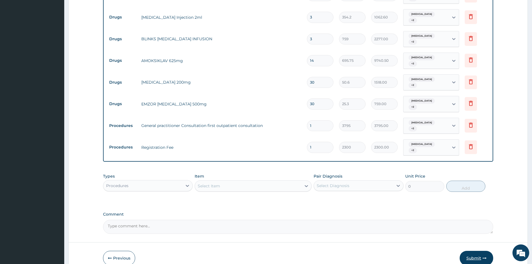
click at [470, 251] on button "Submit" at bounding box center [477, 258] width 34 height 15
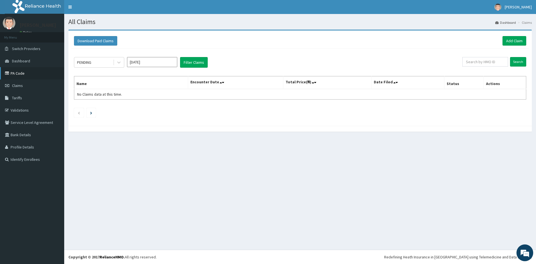
click at [25, 72] on link "PA Code" at bounding box center [32, 73] width 64 height 12
click at [19, 74] on link "PA Code" at bounding box center [32, 73] width 64 height 12
click at [198, 63] on button "Filter Claims" at bounding box center [194, 62] width 28 height 11
click at [192, 63] on button "Filter Claims" at bounding box center [194, 62] width 28 height 11
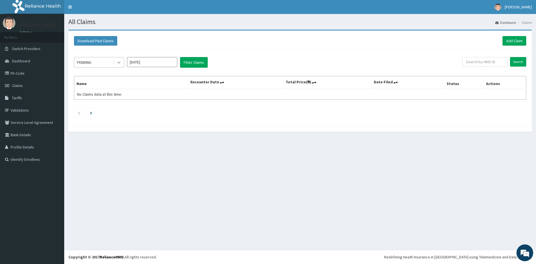
click at [121, 60] on icon at bounding box center [119, 63] width 6 height 6
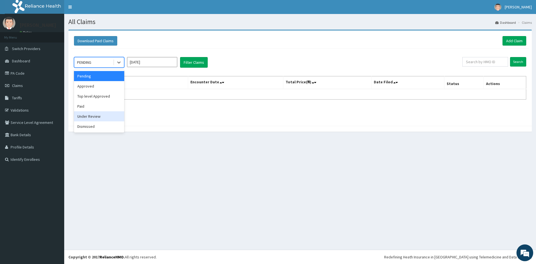
click at [103, 113] on div "Under Review" at bounding box center [99, 116] width 50 height 10
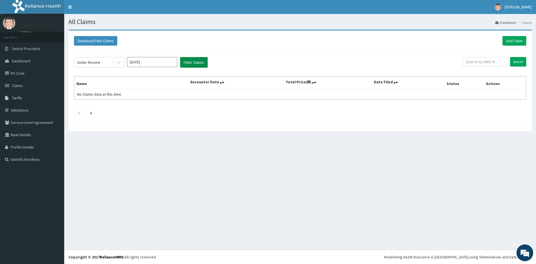
click at [195, 62] on button "Filter Claims" at bounding box center [194, 62] width 28 height 11
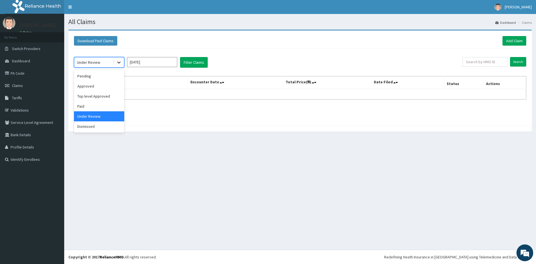
click at [120, 63] on icon at bounding box center [118, 63] width 3 height 2
click at [99, 83] on div "Approved" at bounding box center [99, 86] width 50 height 10
click at [188, 64] on button "Filter Claims" at bounding box center [194, 62] width 28 height 11
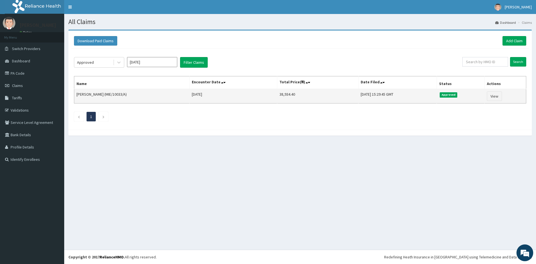
click at [501, 101] on td "View" at bounding box center [506, 96] width 42 height 15
click at [495, 97] on link "View" at bounding box center [494, 95] width 15 height 9
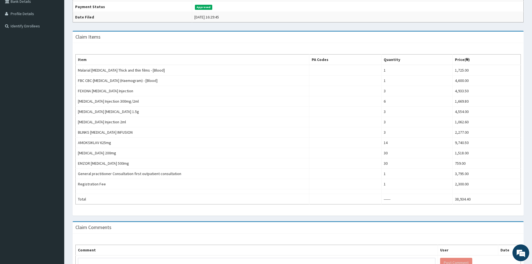
scroll to position [170, 0]
